Goal: Information Seeking & Learning: Learn about a topic

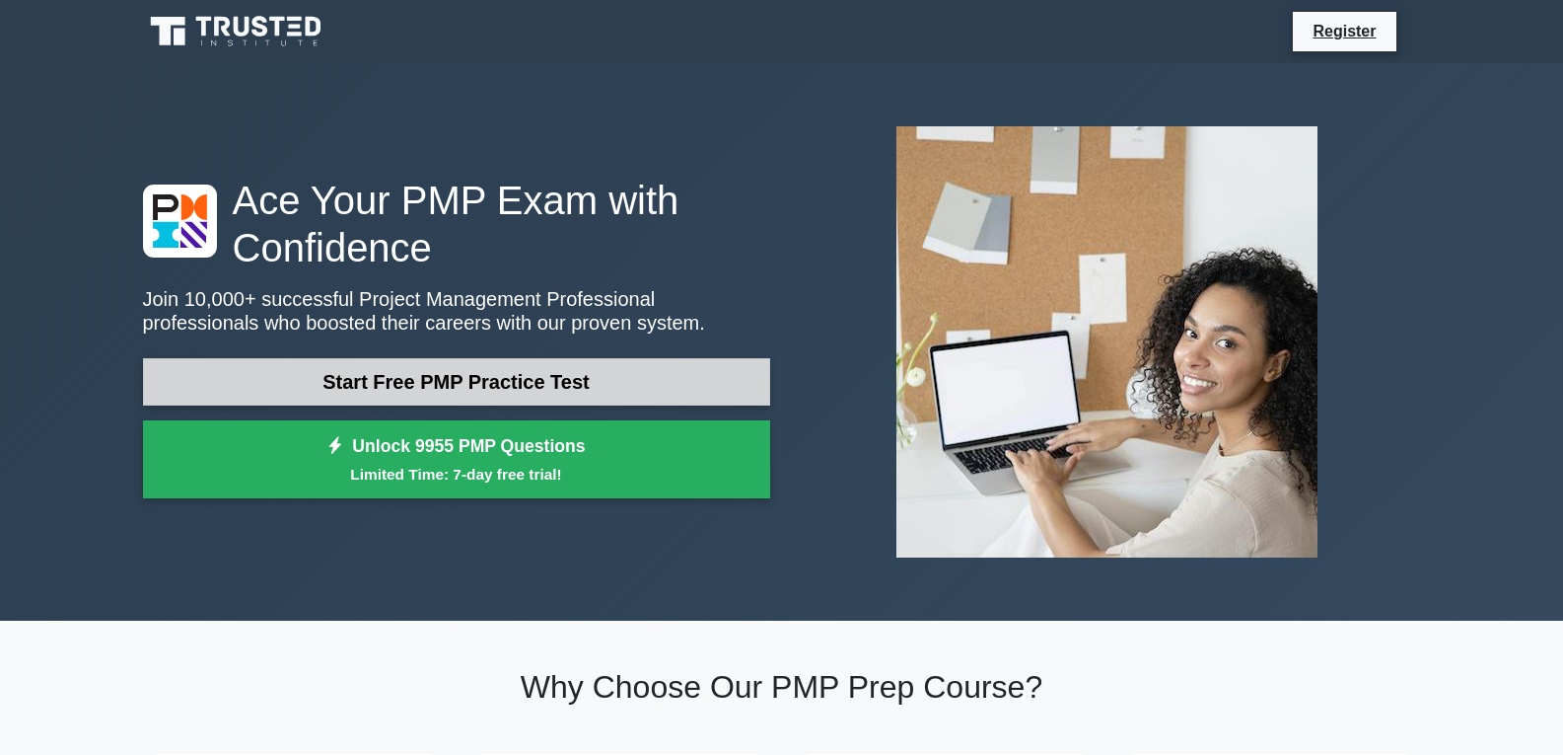
click at [569, 372] on link "Start Free PMP Practice Test" at bounding box center [456, 381] width 627 height 47
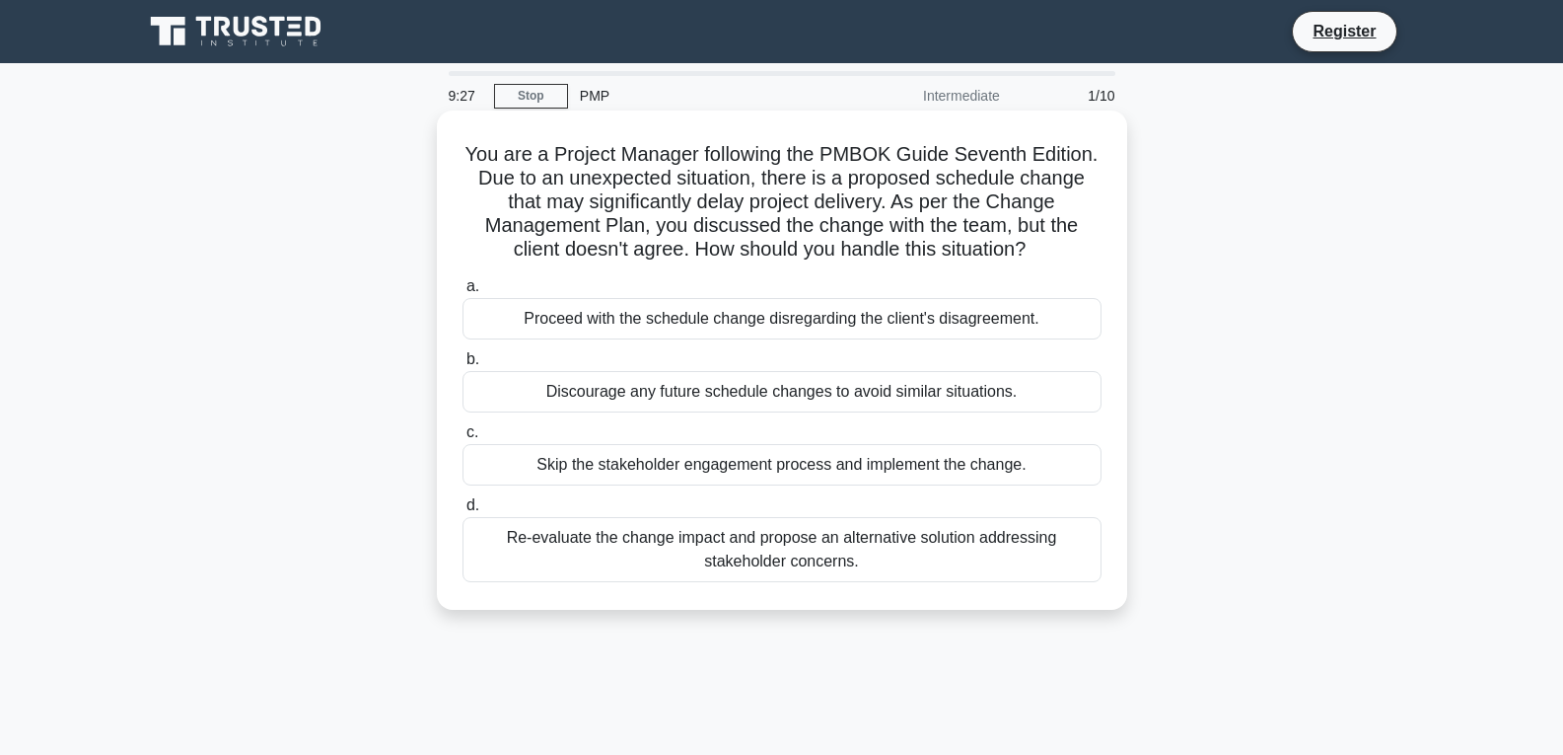
click at [838, 549] on div "Re-evaluate the change impact and propose an alternative solution addressing st…" at bounding box center [782, 549] width 639 height 65
click at [463, 512] on input "d. Re-evaluate the change impact and propose an alternative solution addressing…" at bounding box center [463, 505] width 0 height 13
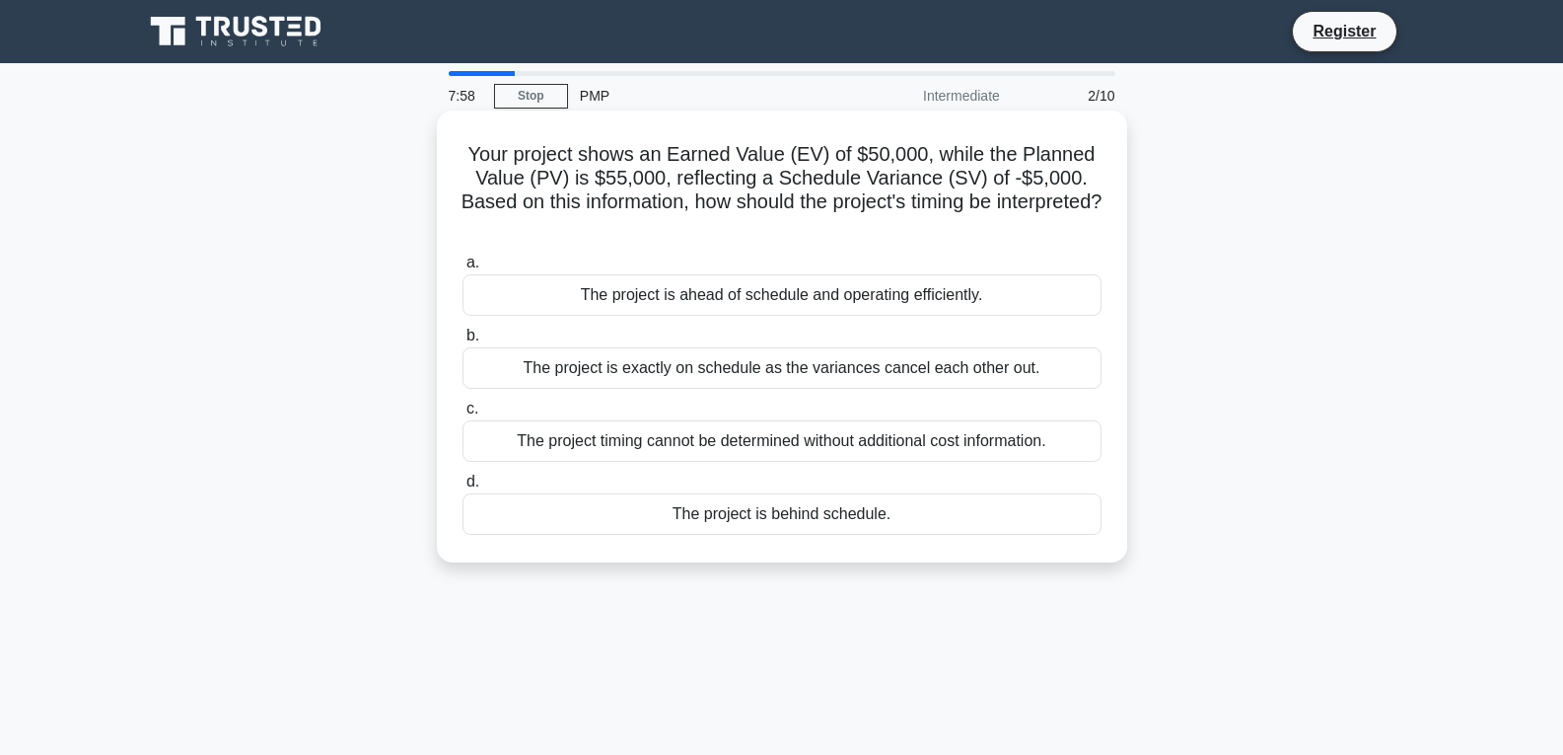
click at [800, 512] on div "The project is behind schedule." at bounding box center [782, 513] width 639 height 41
click at [463, 488] on input "d. The project is behind schedule." at bounding box center [463, 481] width 0 height 13
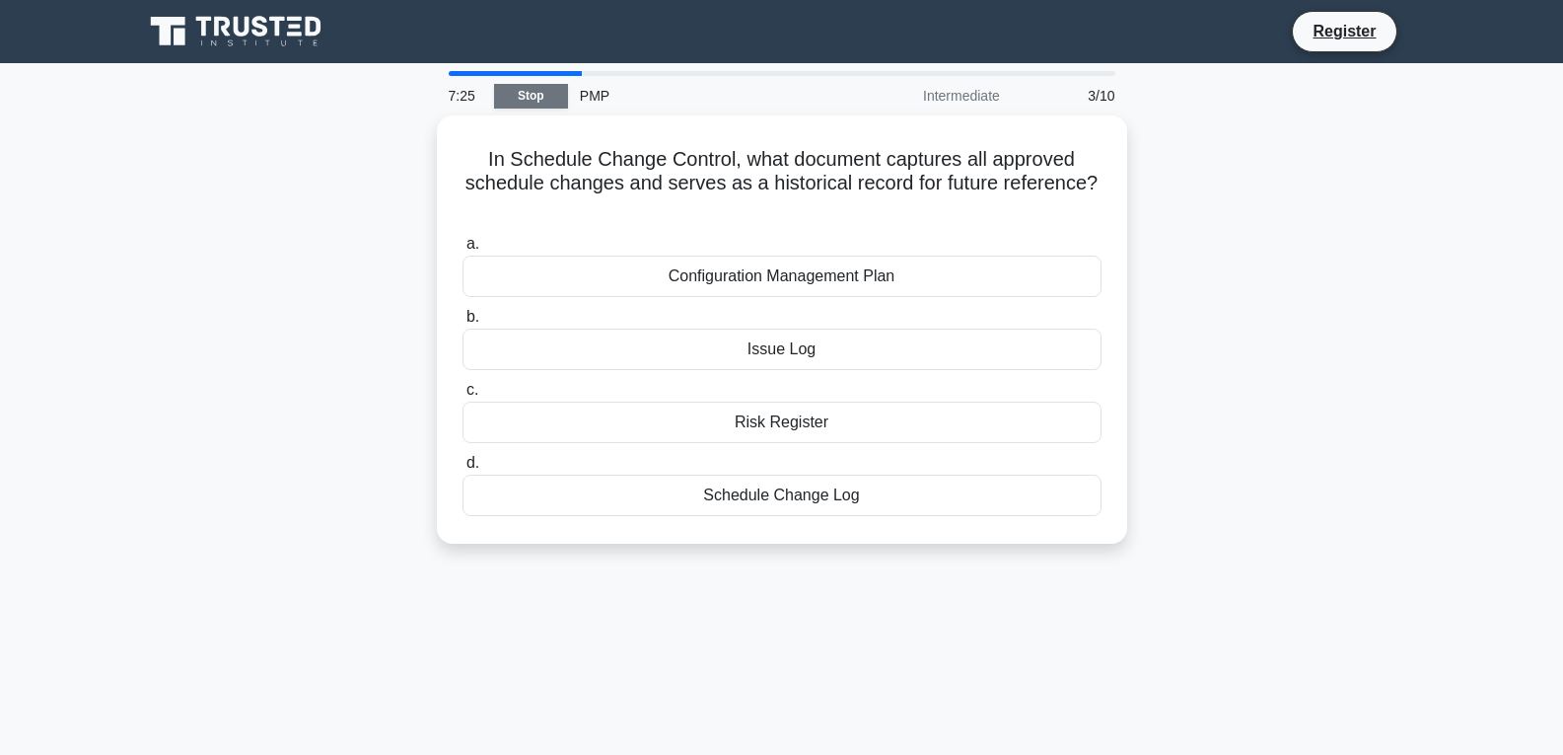
click at [527, 99] on link "Stop" at bounding box center [531, 96] width 74 height 25
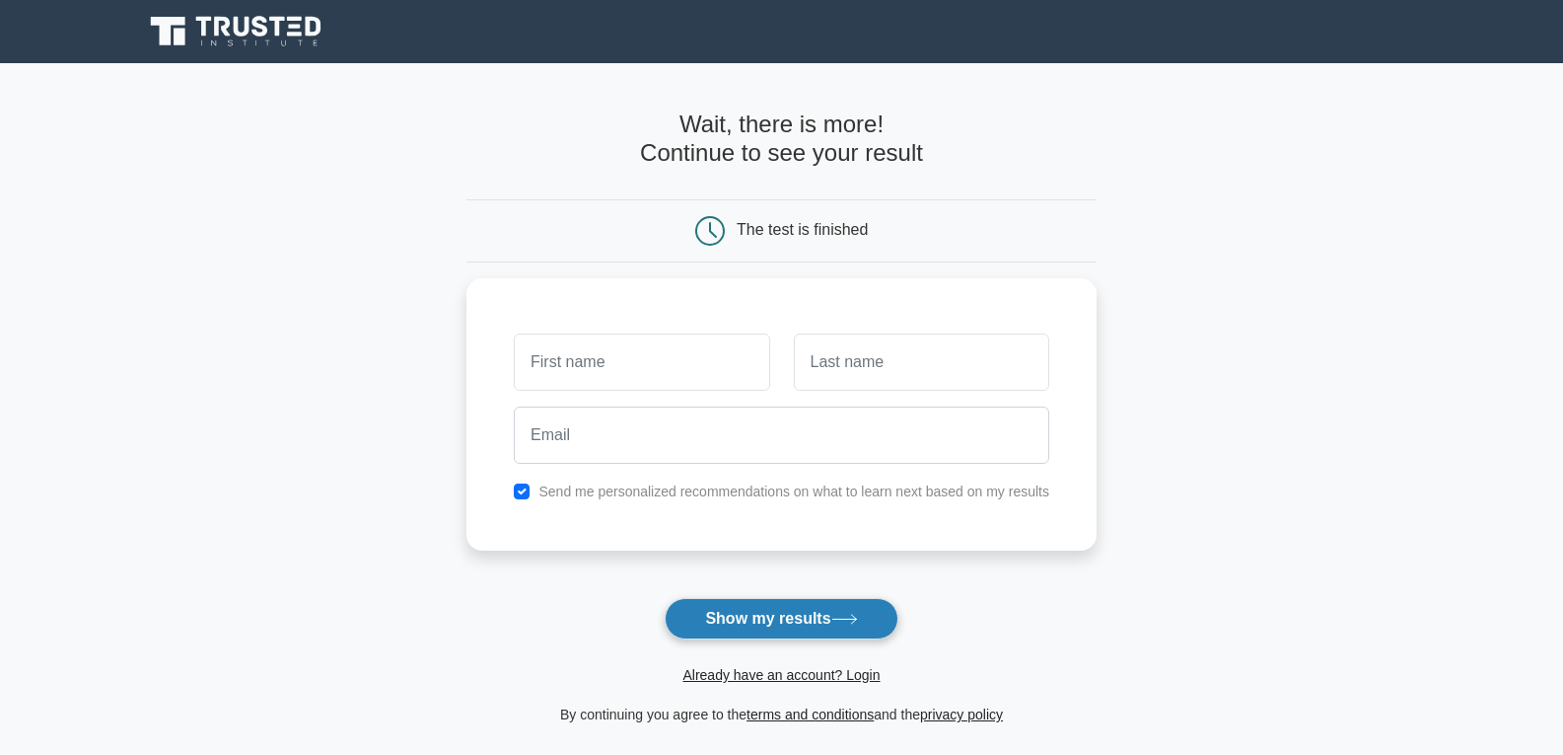
click at [772, 623] on button "Show my results" at bounding box center [781, 618] width 233 height 41
click at [1324, 322] on main "Wait, there is more! Continue to see your result The test is finished and the" at bounding box center [781, 418] width 1563 height 710
